Goal: Transaction & Acquisition: Purchase product/service

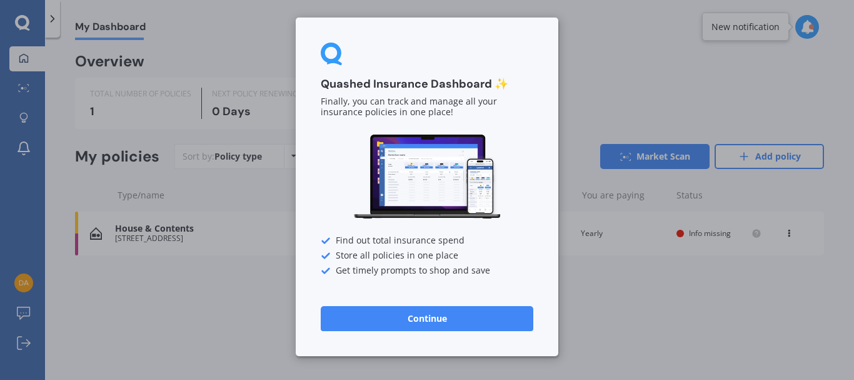
drag, startPoint x: 364, startPoint y: 324, endPoint x: 309, endPoint y: 376, distance: 76.1
click at [364, 324] on button "Continue" at bounding box center [427, 318] width 213 height 25
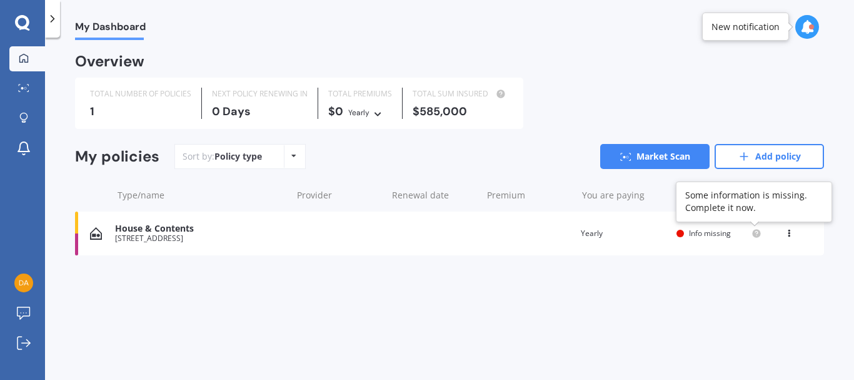
click at [756, 233] on circle at bounding box center [756, 233] width 8 height 8
click at [788, 231] on icon at bounding box center [789, 231] width 9 height 8
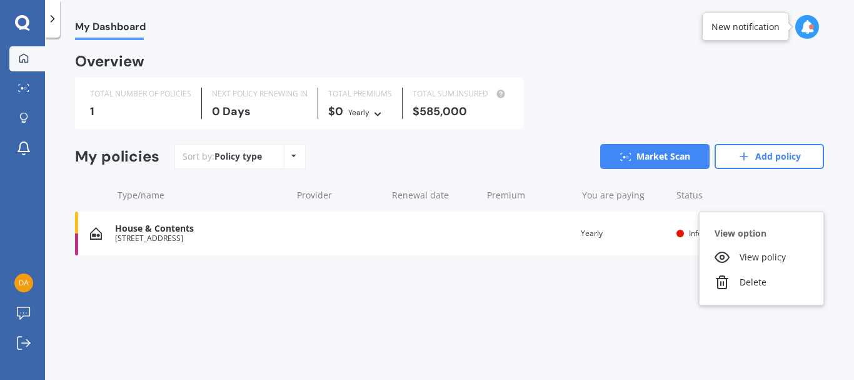
click at [656, 229] on div "You are paying Yearly" at bounding box center [623, 233] width 85 height 13
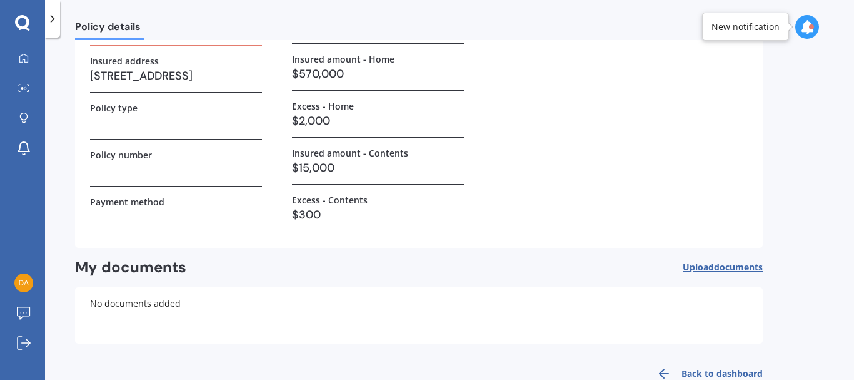
scroll to position [125, 0]
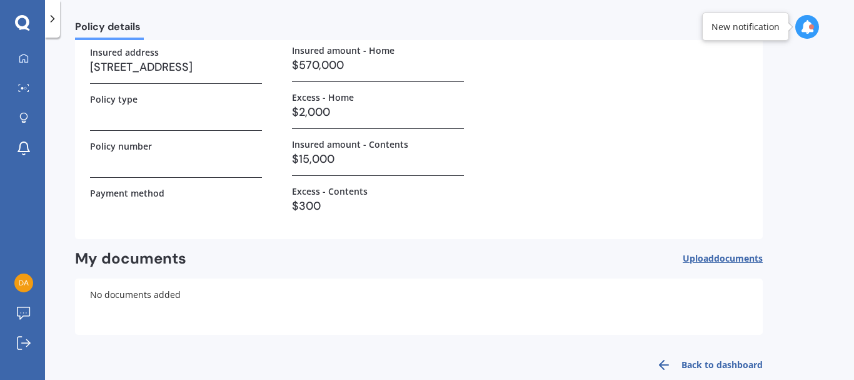
click at [701, 364] on link "Back to dashboard" at bounding box center [706, 364] width 114 height 30
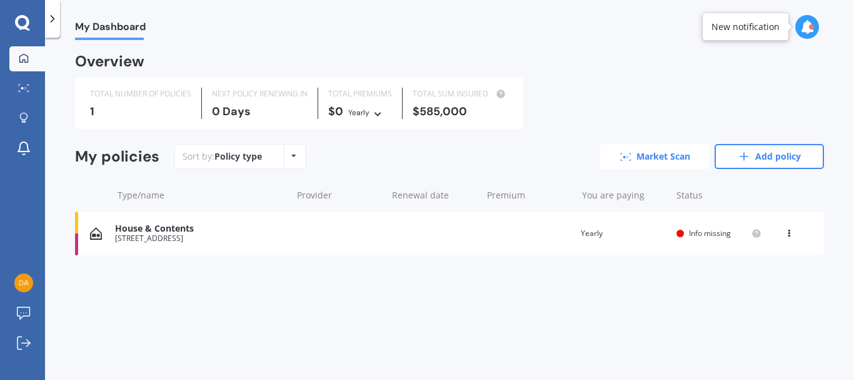
click at [669, 156] on link "Market Scan" at bounding box center [654, 156] width 109 height 25
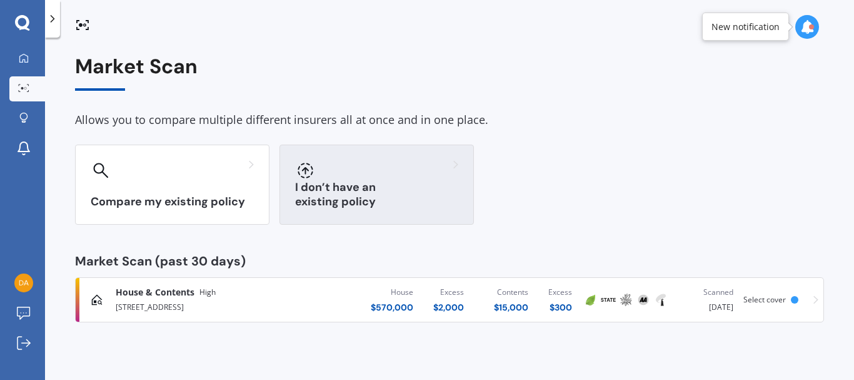
click at [418, 187] on div "I don’t have an existing policy" at bounding box center [376, 184] width 194 height 80
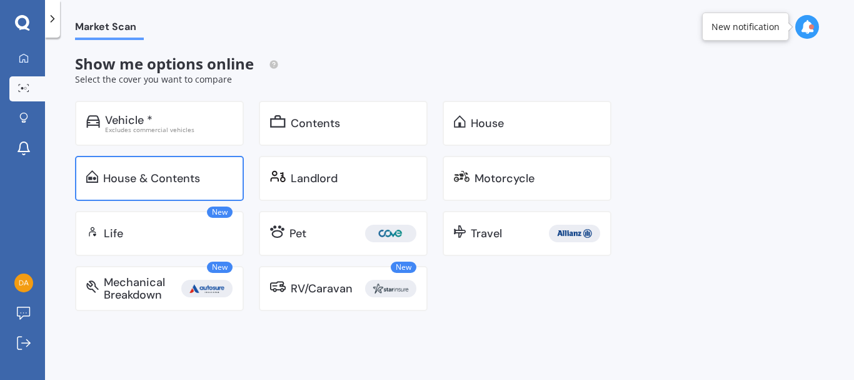
click at [158, 168] on div "House & Contents" at bounding box center [159, 178] width 169 height 45
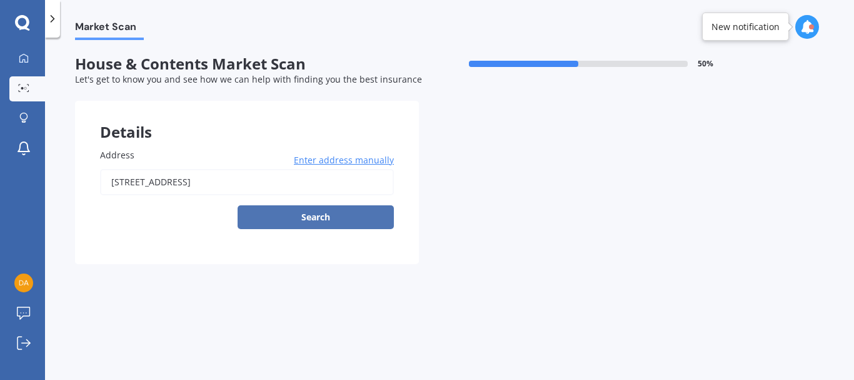
click at [328, 213] on button "Search" at bounding box center [316, 217] width 156 height 24
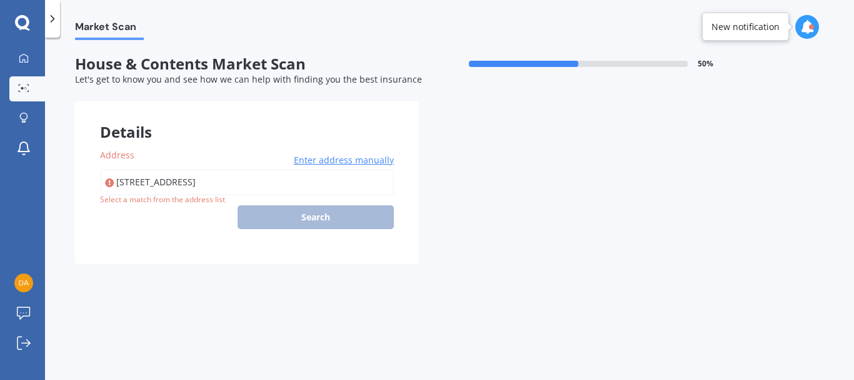
type input "468 Haast Pass Highway, Haast 7886"
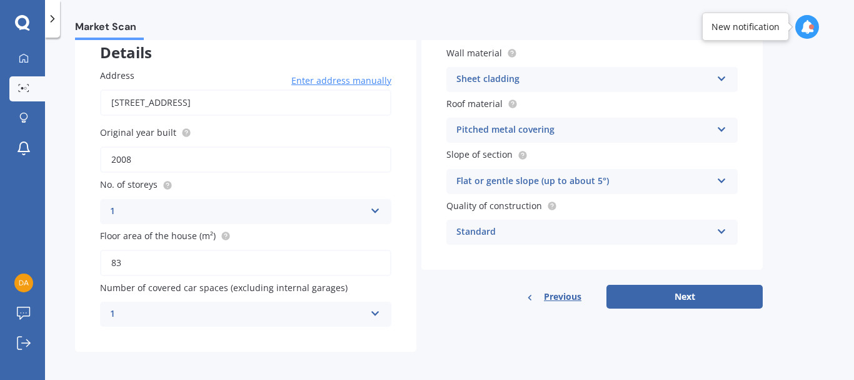
scroll to position [84, 0]
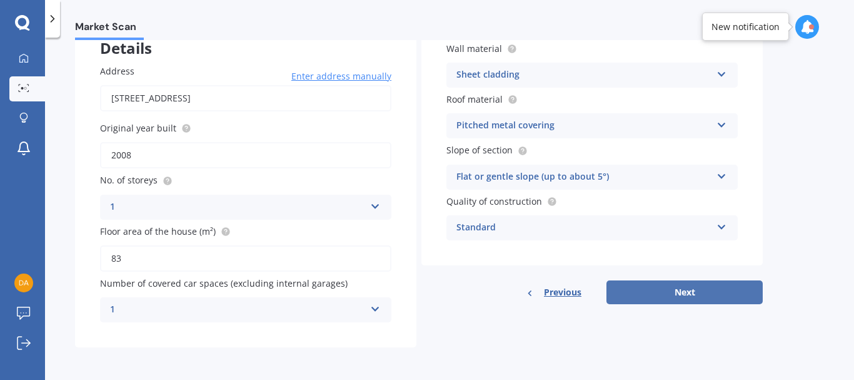
click at [707, 287] on button "Next" at bounding box center [684, 292] width 156 height 24
select select "23"
select select "01"
select select "1993"
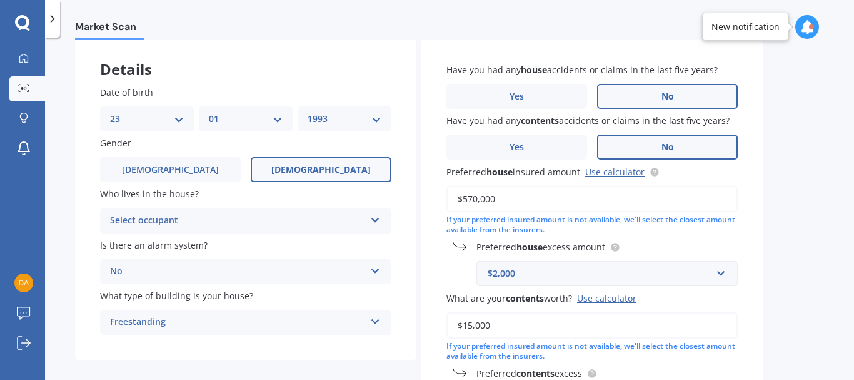
scroll to position [125, 0]
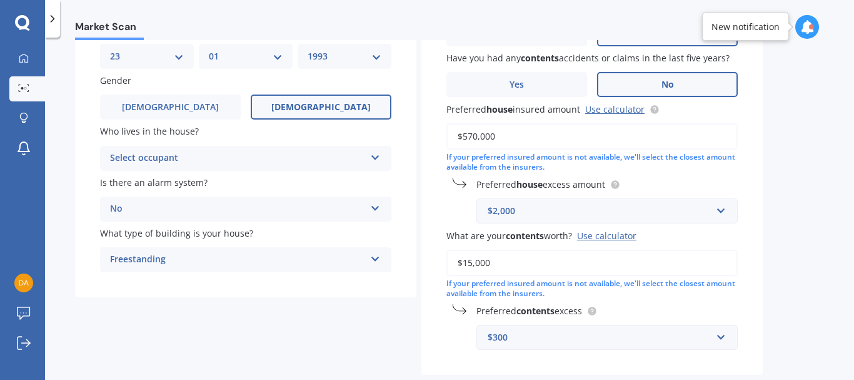
click at [380, 158] on icon at bounding box center [375, 155] width 11 height 9
click at [121, 180] on span "Owner" at bounding box center [125, 182] width 28 height 12
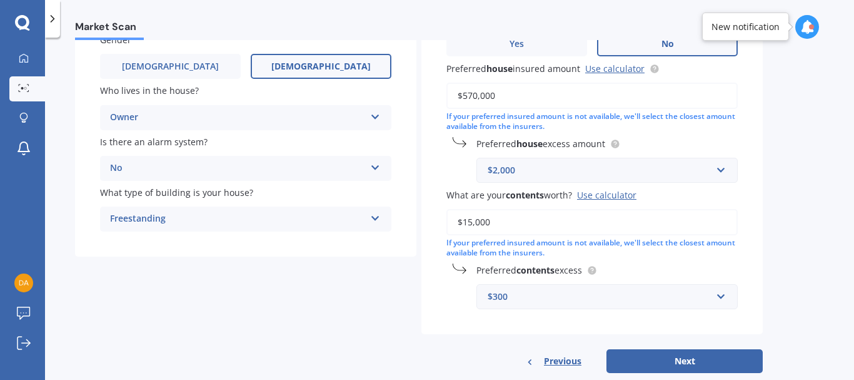
scroll to position [188, 0]
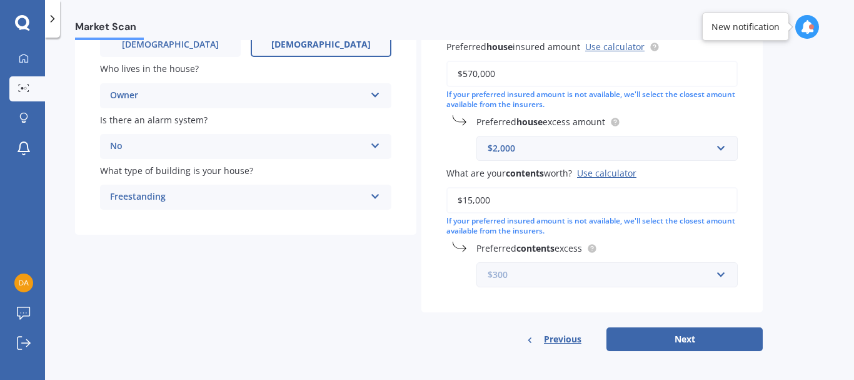
click at [721, 276] on input "text" at bounding box center [603, 275] width 250 height 24
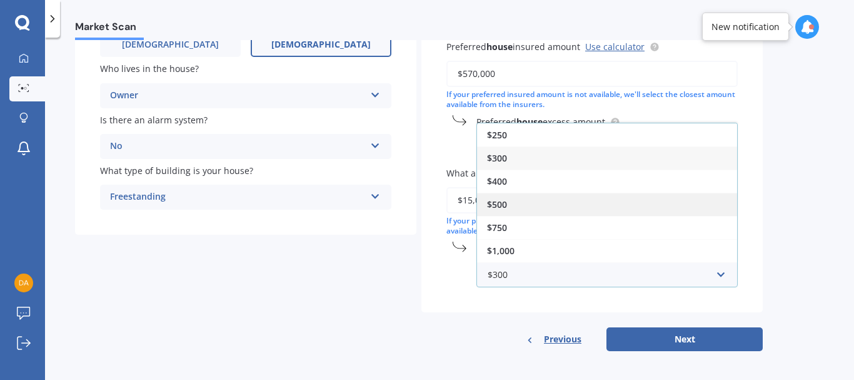
click at [504, 208] on span "$500" at bounding box center [497, 204] width 20 height 12
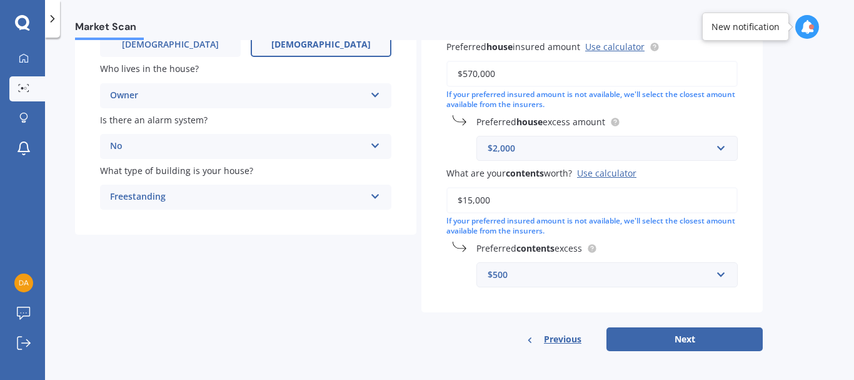
click at [806, 271] on div "Market Scan House & Contents Market Scan 70 % Let's get to know you and see how…" at bounding box center [449, 211] width 809 height 342
click at [715, 339] on button "Next" at bounding box center [684, 339] width 156 height 24
select select "23"
select select "01"
select select "1993"
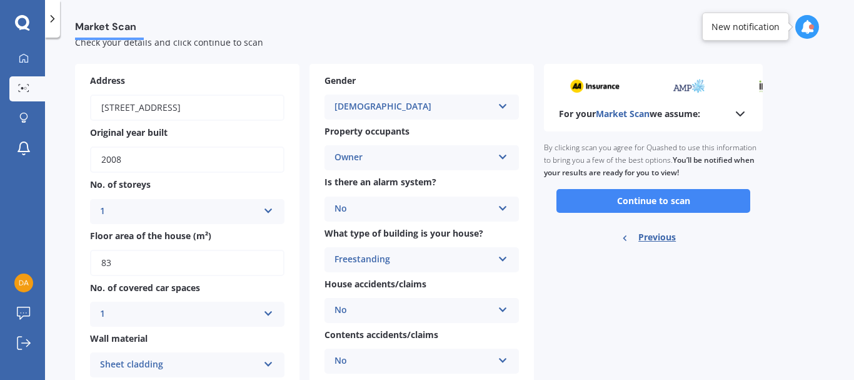
scroll to position [0, 0]
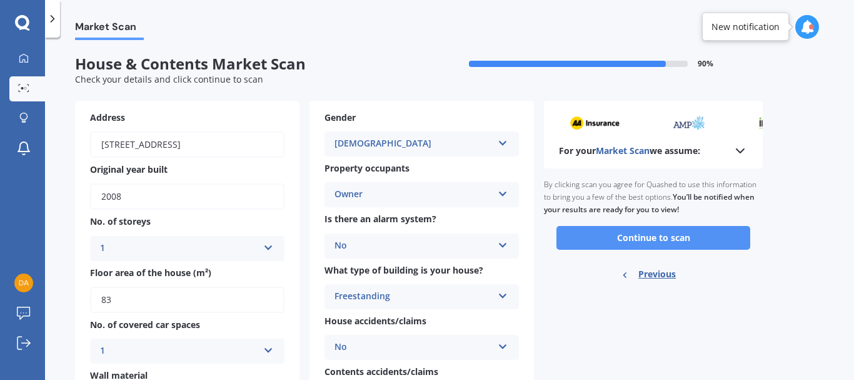
click at [707, 236] on button "Continue to scan" at bounding box center [653, 238] width 194 height 24
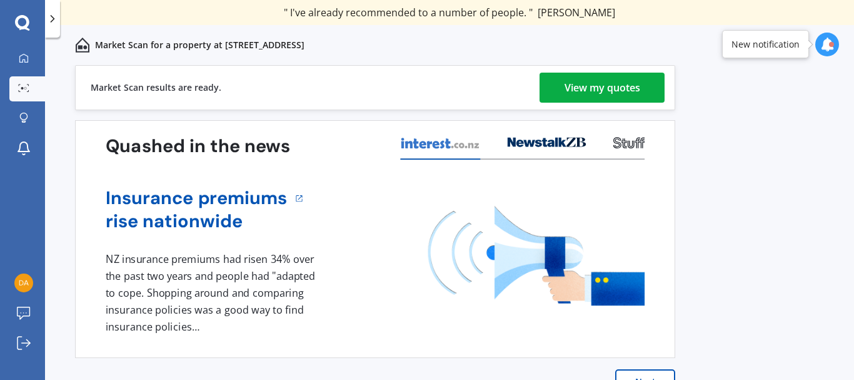
click at [585, 87] on div "View my quotes" at bounding box center [603, 88] width 76 height 30
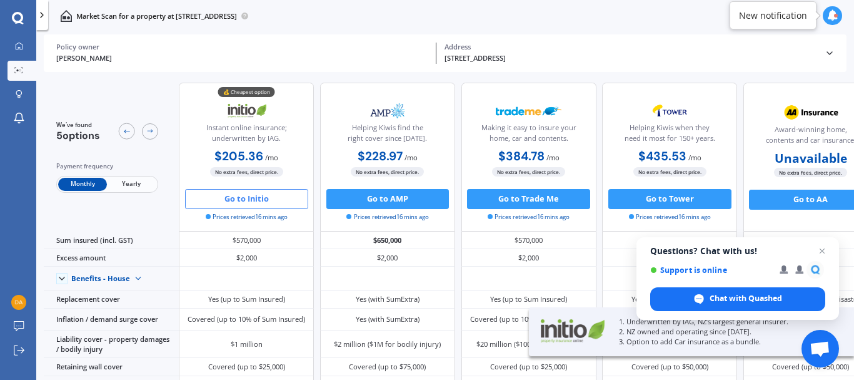
click at [263, 198] on button "Go to Initio" at bounding box center [246, 199] width 123 height 20
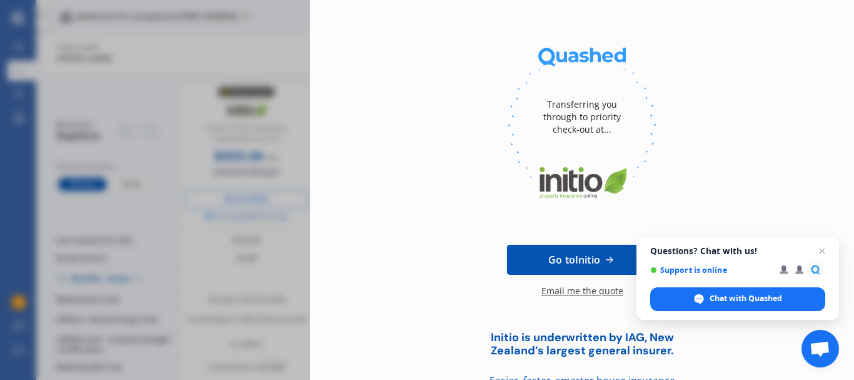
scroll to position [99, 0]
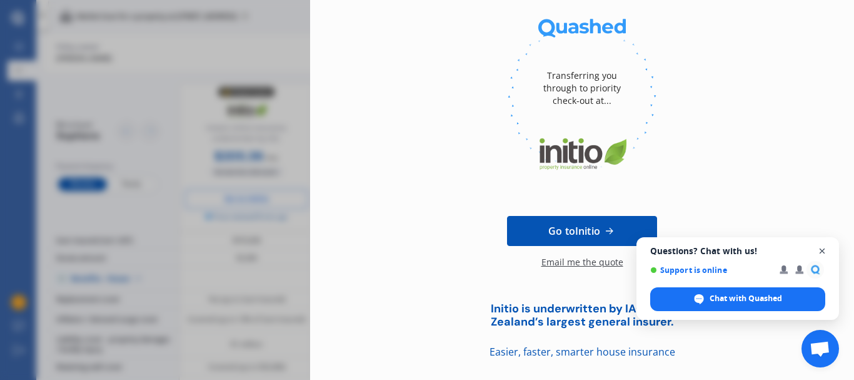
click at [828, 249] on span "Open chat" at bounding box center [823, 251] width 16 height 16
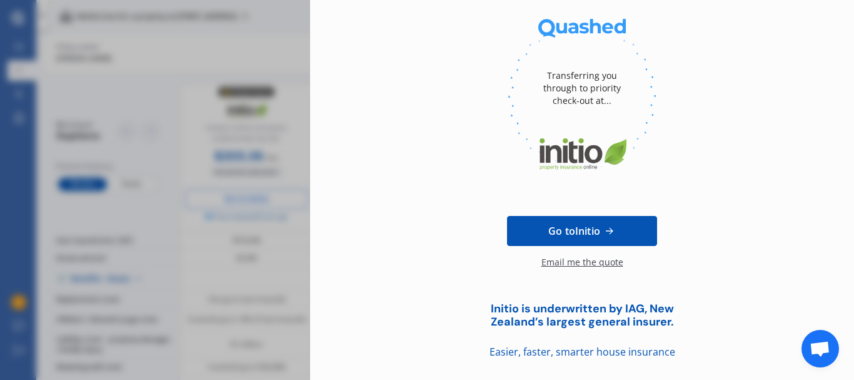
click at [585, 229] on span "Go to Initio" at bounding box center [574, 230] width 52 height 15
